Goal: Navigation & Orientation: Find specific page/section

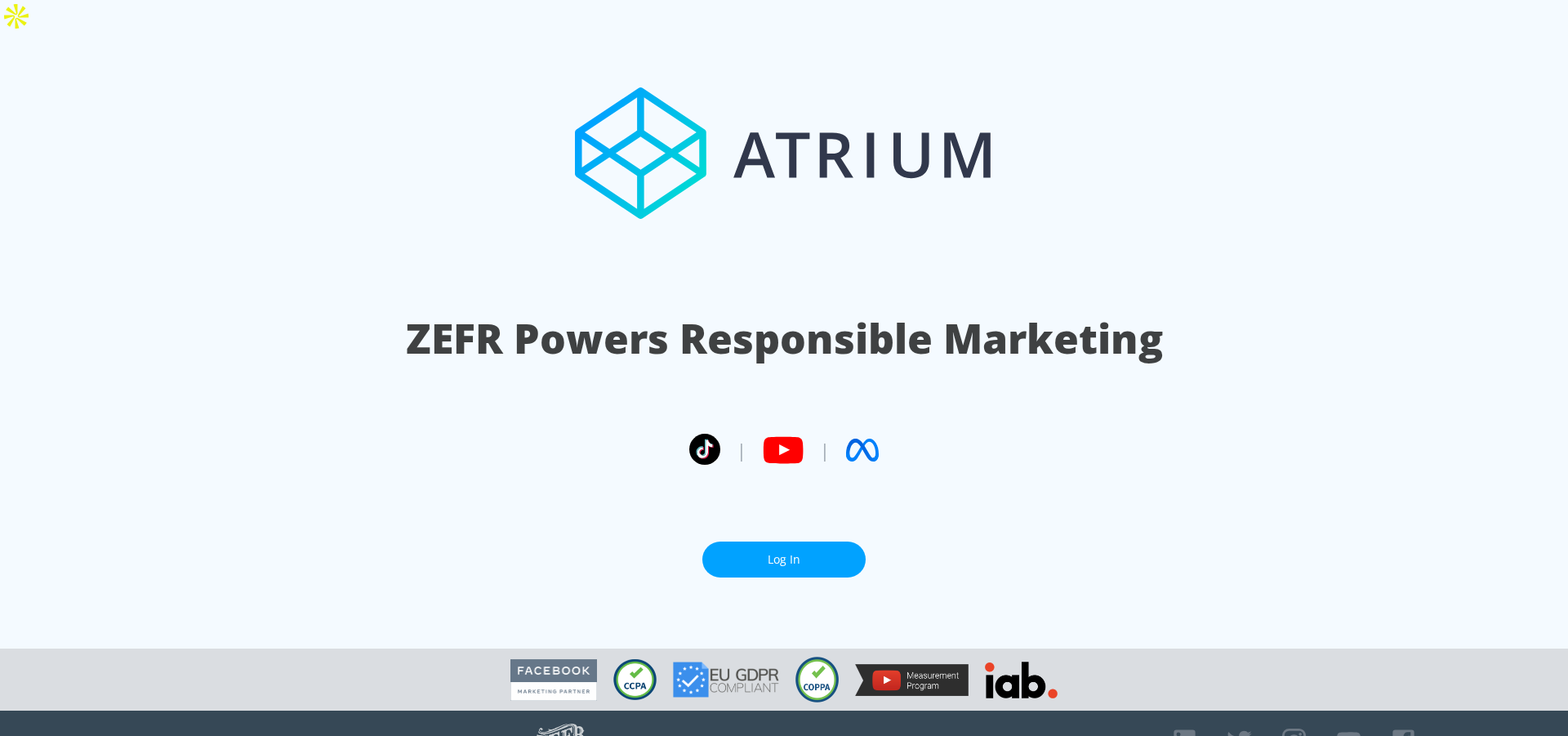
click at [768, 542] on link "Log In" at bounding box center [784, 560] width 164 height 37
